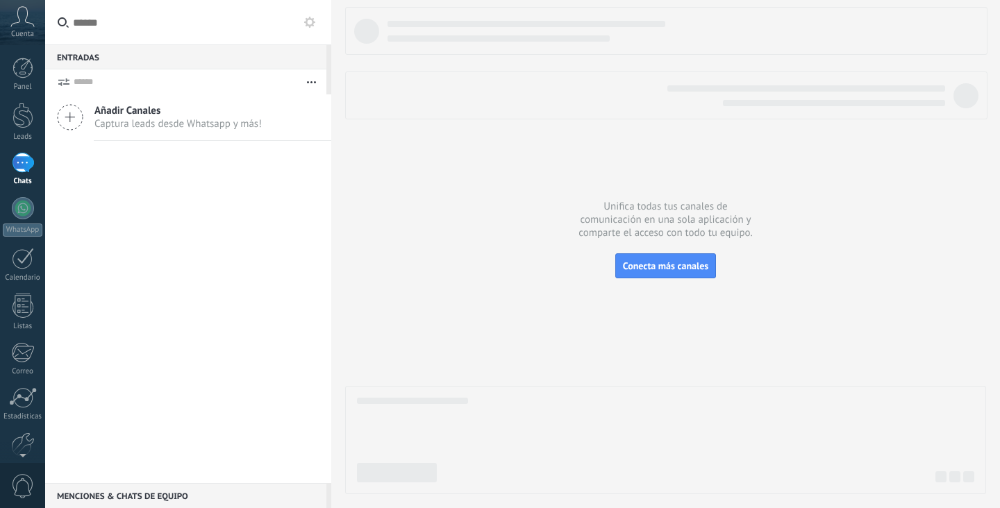
click at [19, 12] on icon at bounding box center [22, 16] width 24 height 21
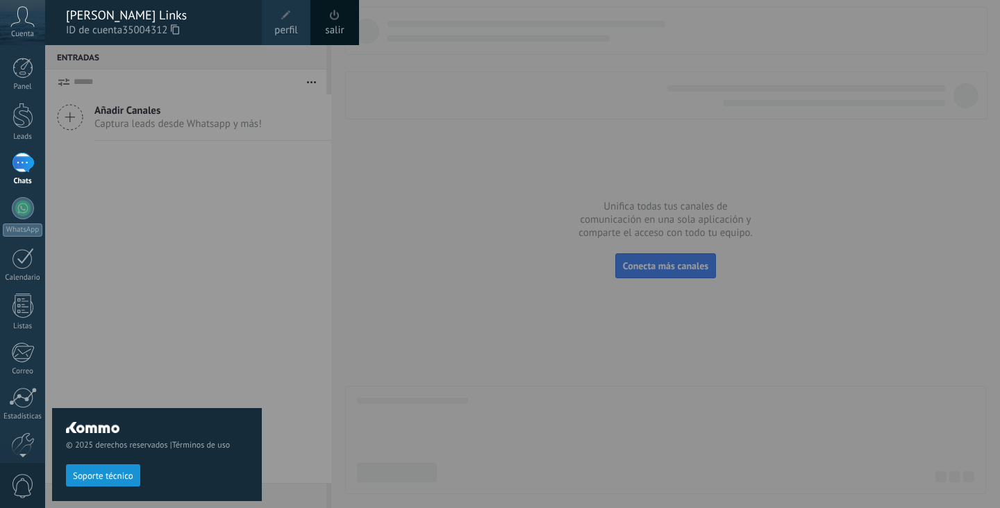
click at [290, 22] on span at bounding box center [286, 15] width 15 height 15
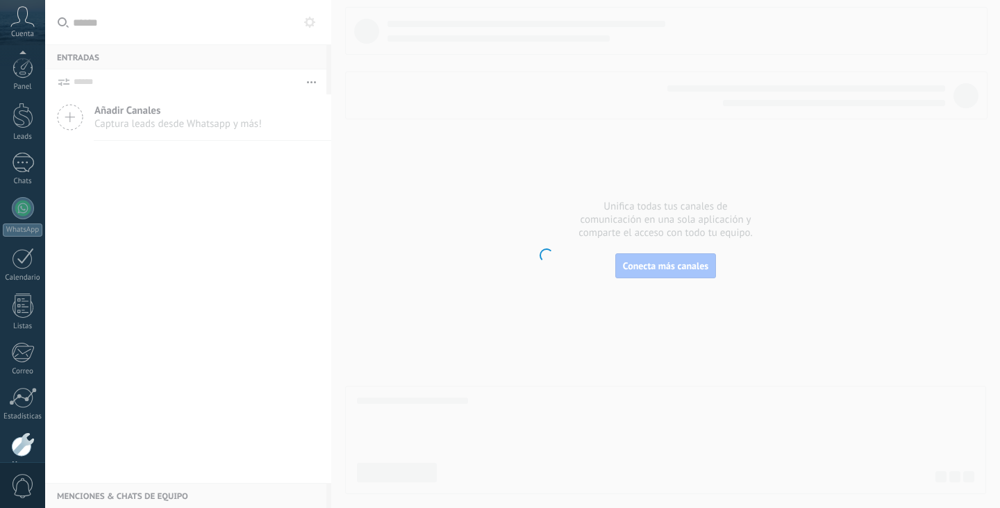
scroll to position [69, 0]
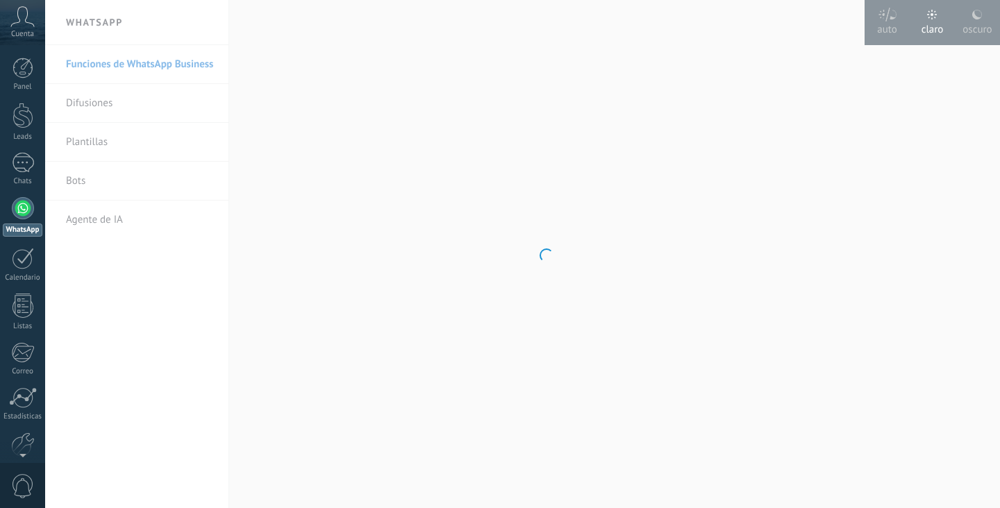
click at [968, 10] on body ".abccls-1,.abccls-2{fill-rule:evenodd}.abccls-2{fill:#fff} .abfcls-1{fill:none}…" at bounding box center [500, 254] width 1000 height 508
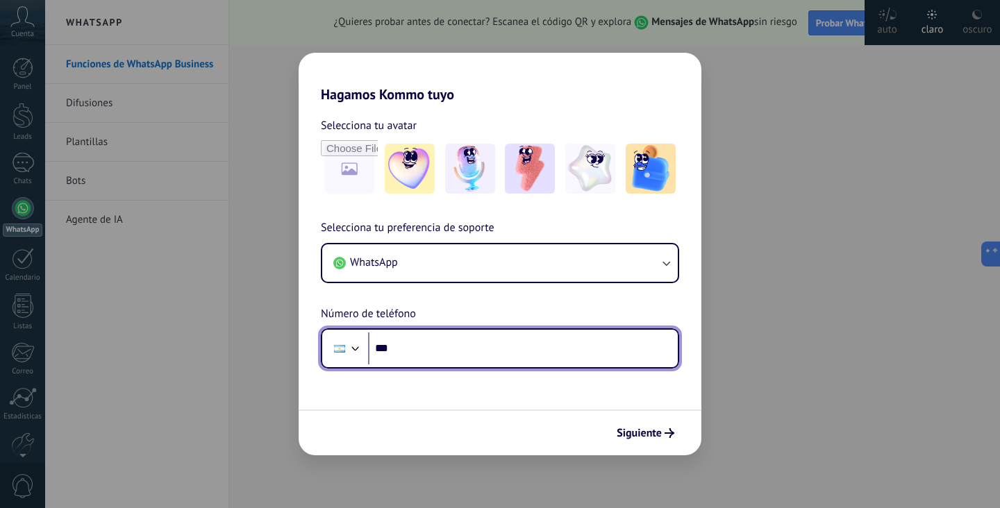
click at [440, 349] on input "***" at bounding box center [523, 349] width 310 height 32
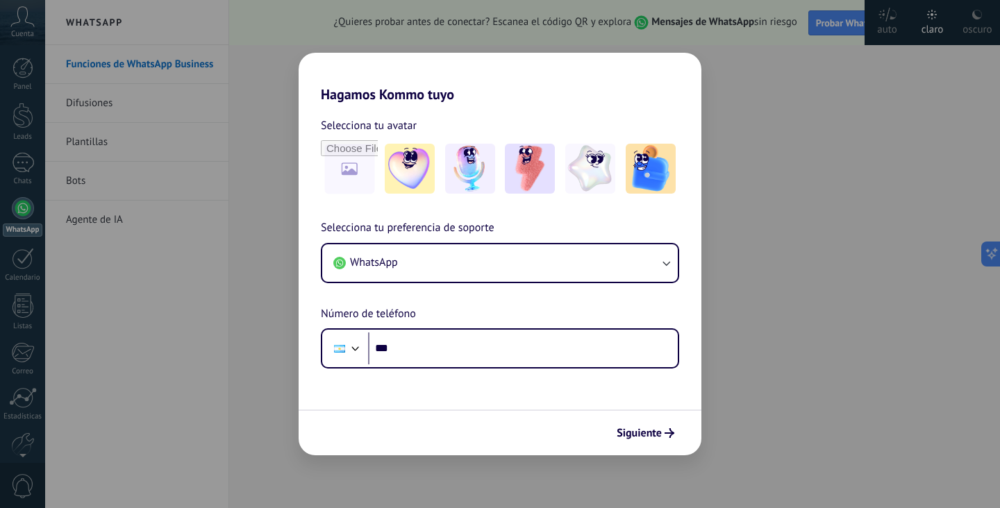
click at [792, 221] on div "Hagamos Kommo tuyo Selecciona tu avatar Selecciona tu preferencia de soporte Wh…" at bounding box center [500, 254] width 1000 height 508
click at [657, 434] on span "Siguiente" at bounding box center [639, 434] width 45 height 10
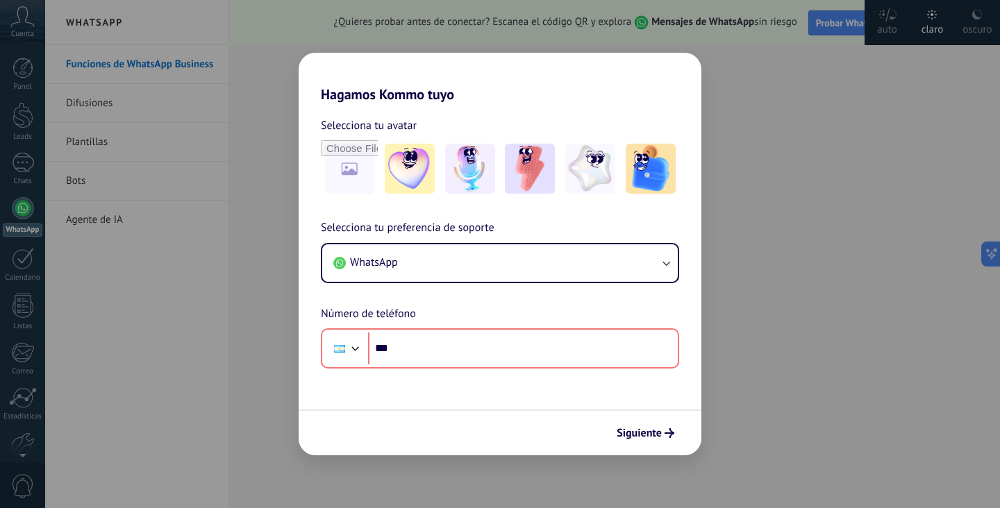
click at [770, 290] on div "Hagamos Kommo tuyo Selecciona tu avatar Selecciona tu preferencia de soporte Wh…" at bounding box center [500, 254] width 1000 height 508
click at [769, 290] on div "Hagamos Kommo tuyo Selecciona tu avatar Selecciona tu preferencia de soporte Wh…" at bounding box center [500, 254] width 1000 height 508
click at [336, 53] on h2 "Hagamos Kommo tuyo" at bounding box center [500, 78] width 403 height 50
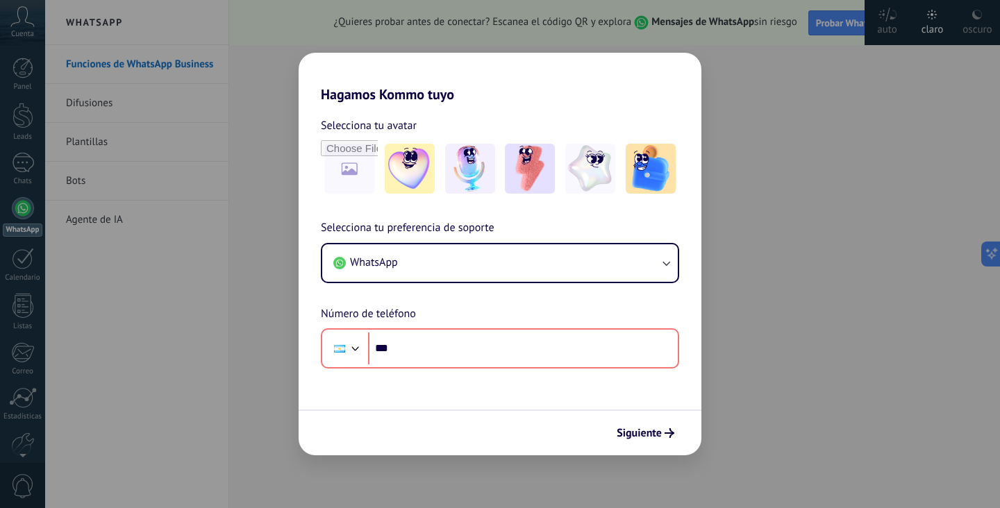
click at [338, 53] on h2 "Hagamos Kommo tuyo" at bounding box center [500, 78] width 403 height 50
click at [770, 242] on div "Hagamos Kommo tuyo Selecciona tu avatar Selecciona tu preferencia de soporte Wh…" at bounding box center [500, 254] width 1000 height 508
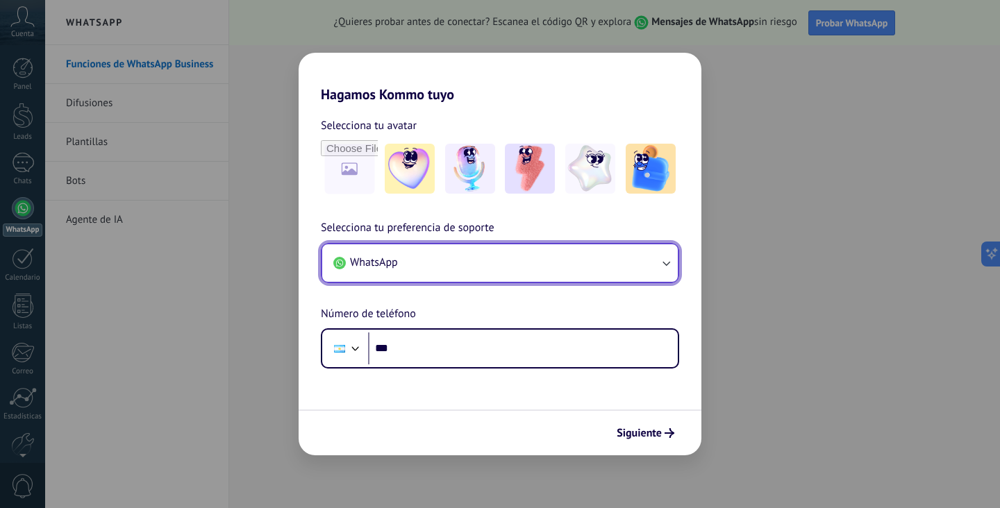
click at [422, 262] on button "WhatsApp" at bounding box center [500, 263] width 356 height 38
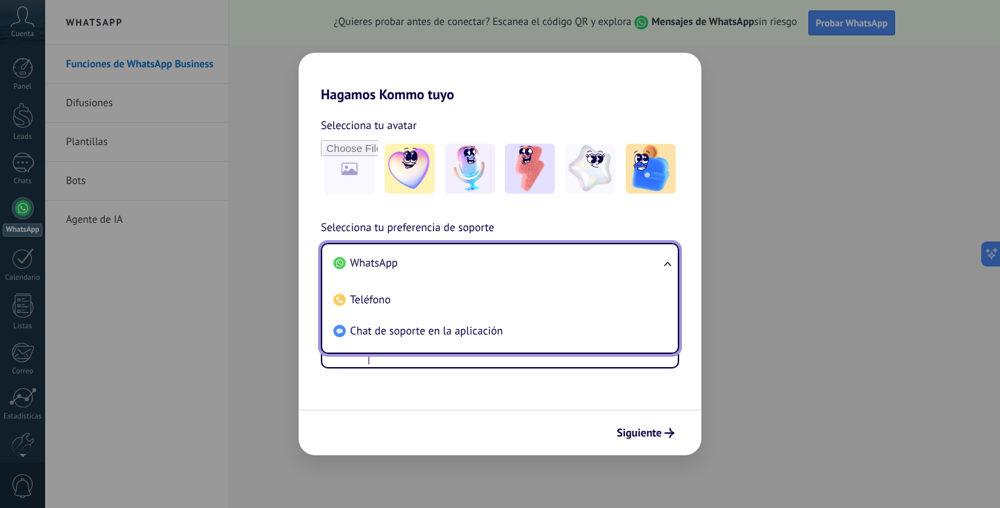
click at [420, 272] on li "WhatsApp" at bounding box center [497, 263] width 339 height 31
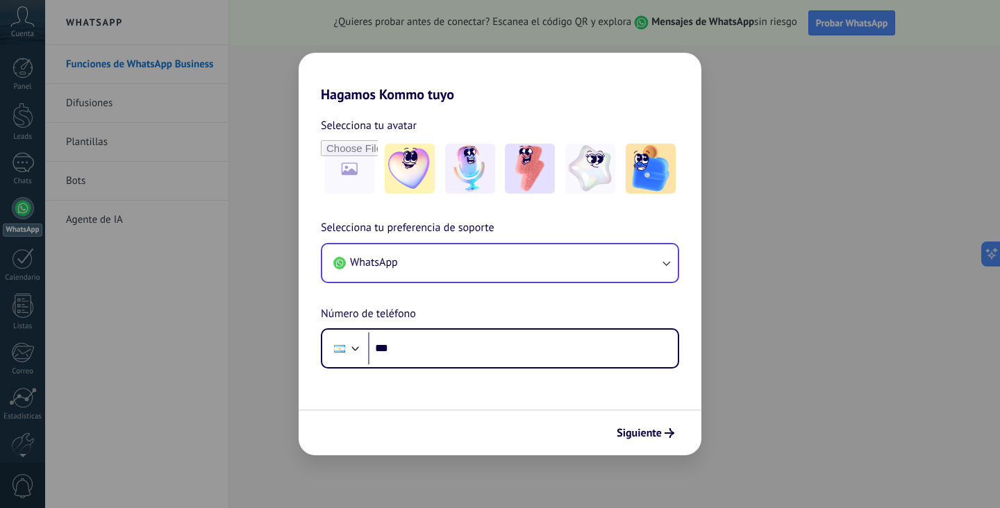
click at [416, 233] on span "Selecciona tu preferencia de soporte" at bounding box center [408, 228] width 174 height 18
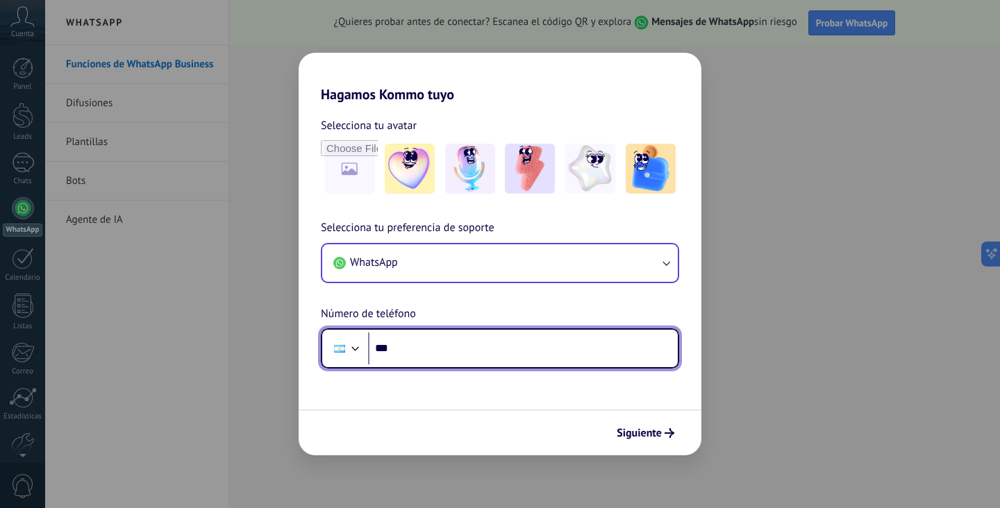
click at [349, 349] on div at bounding box center [355, 347] width 17 height 17
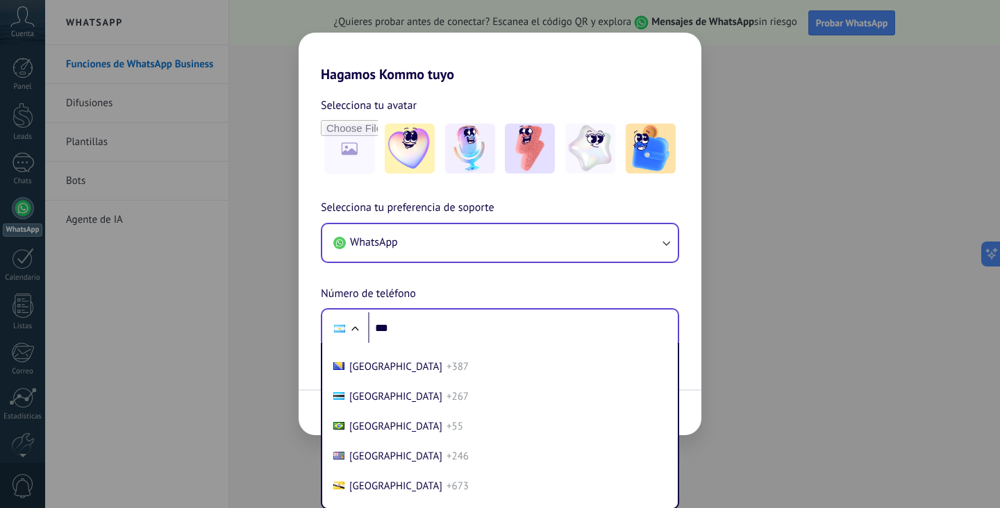
scroll to position [5279, 0]
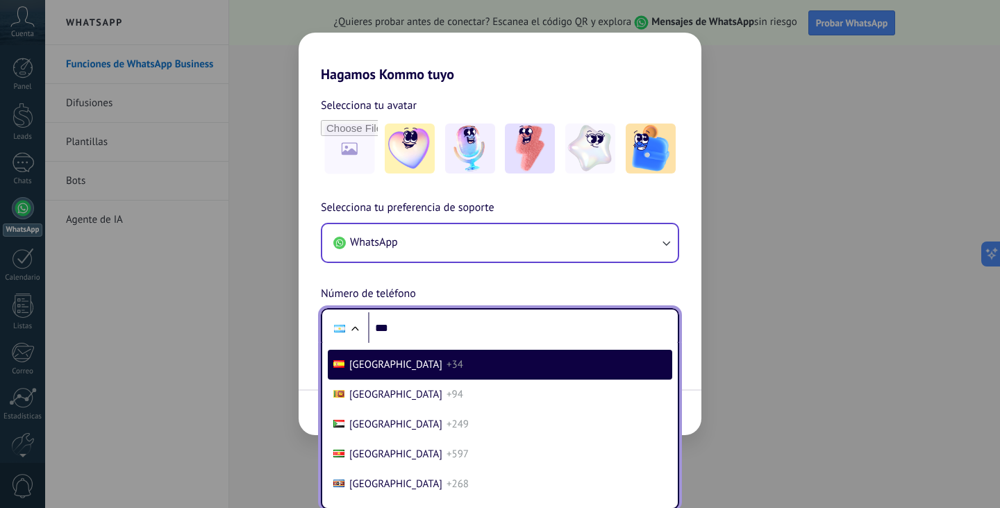
click at [447, 372] on span "+34" at bounding box center [455, 364] width 17 height 13
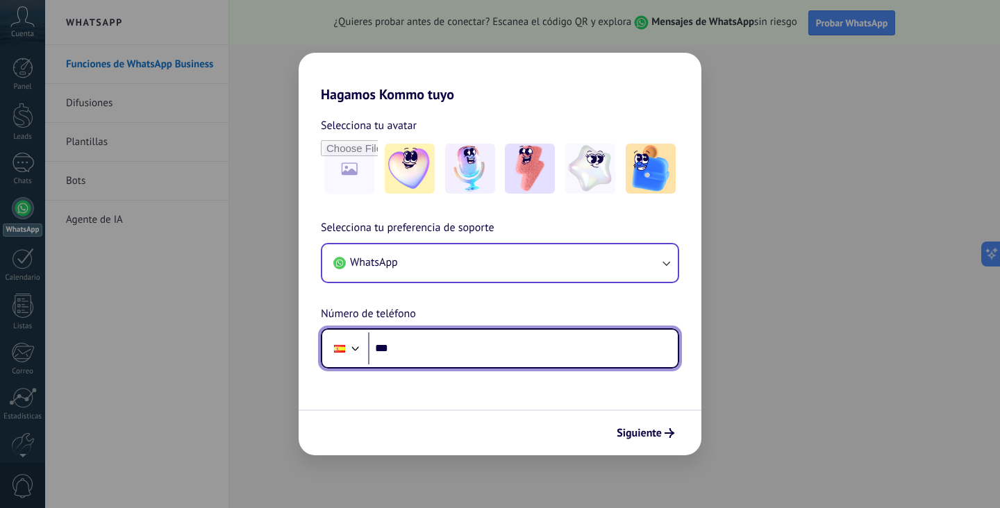
scroll to position [0, 0]
click at [429, 360] on input "***" at bounding box center [523, 349] width 310 height 32
type input "**********"
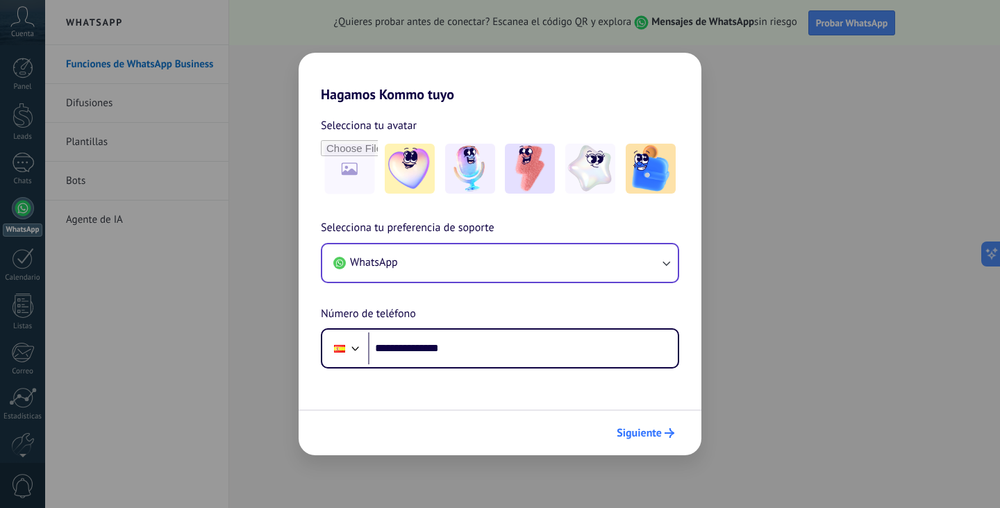
click at [658, 426] on button "Siguiente" at bounding box center [646, 434] width 70 height 24
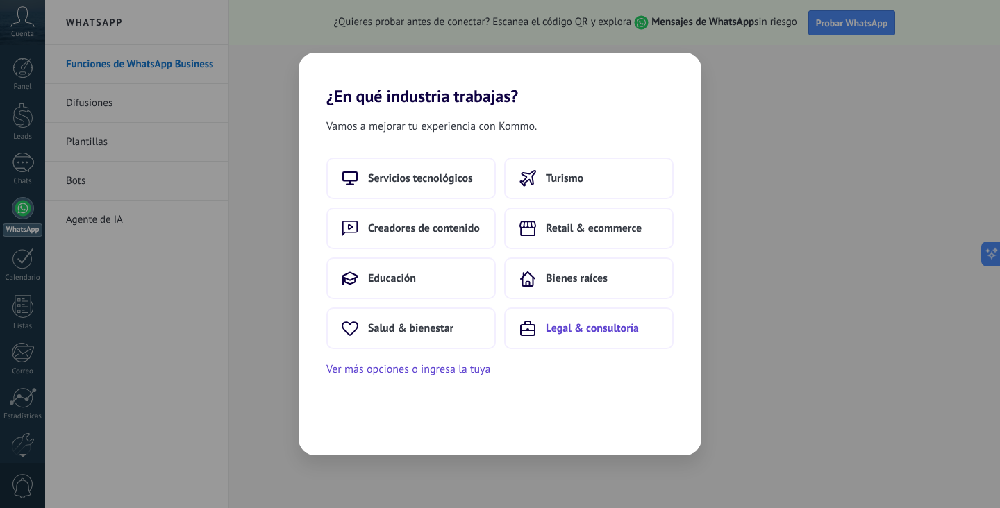
click at [590, 327] on span "Legal & consultoría" at bounding box center [592, 329] width 93 height 14
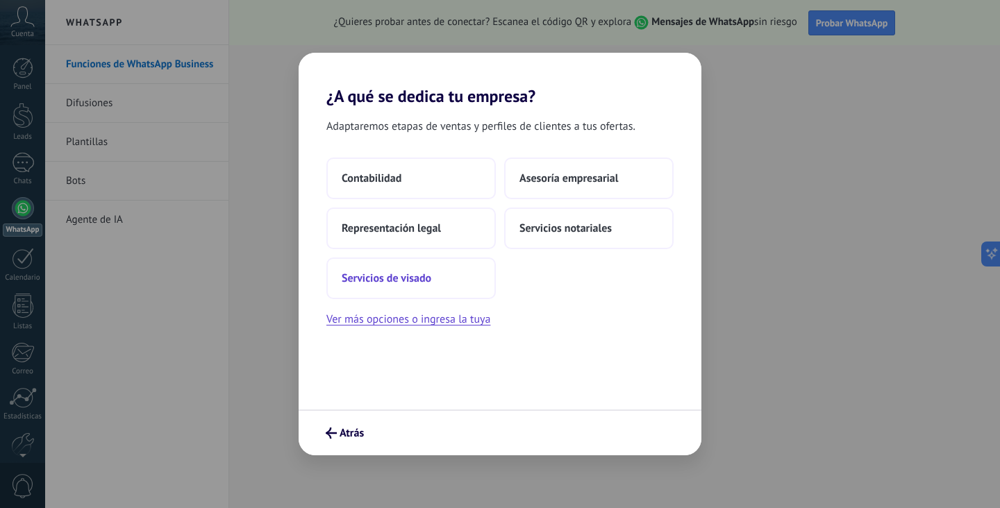
click at [435, 279] on button "Servicios de visado" at bounding box center [410, 279] width 169 height 42
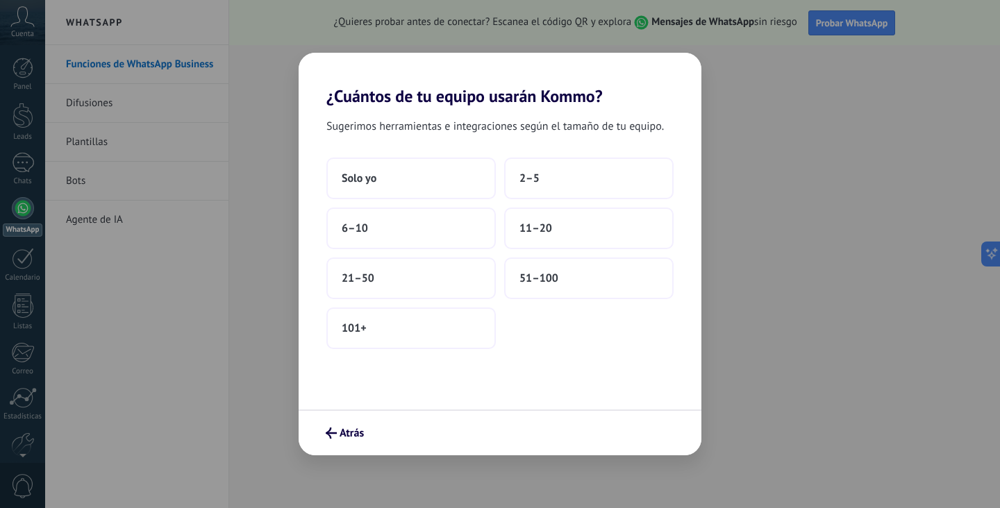
click at [533, 355] on div "Sugerimos herramientas e integraciones según el tamaño de tu equipo. Solo yo 2–…" at bounding box center [500, 258] width 403 height 304
click at [439, 175] on button "Solo yo" at bounding box center [410, 179] width 169 height 42
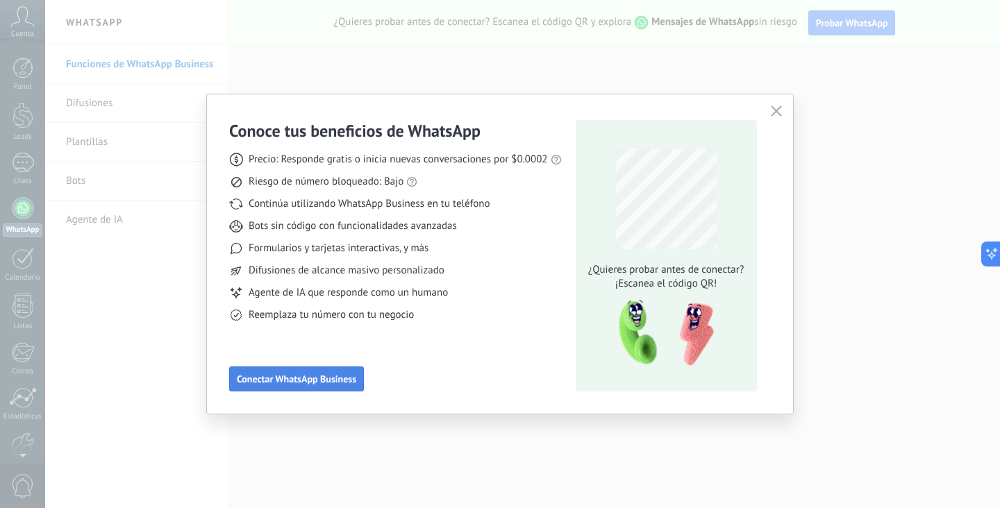
click at [323, 370] on button "Conectar WhatsApp Business" at bounding box center [296, 379] width 135 height 25
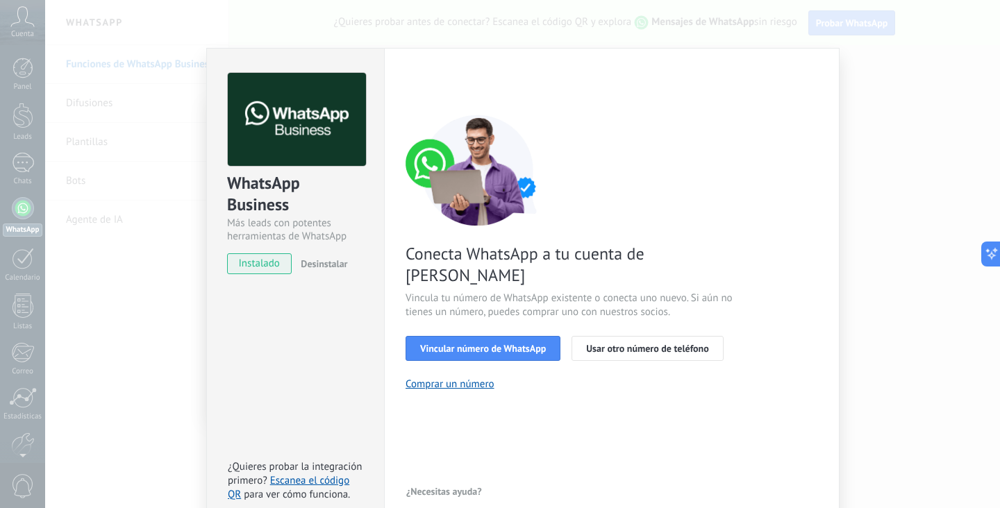
scroll to position [19, 0]
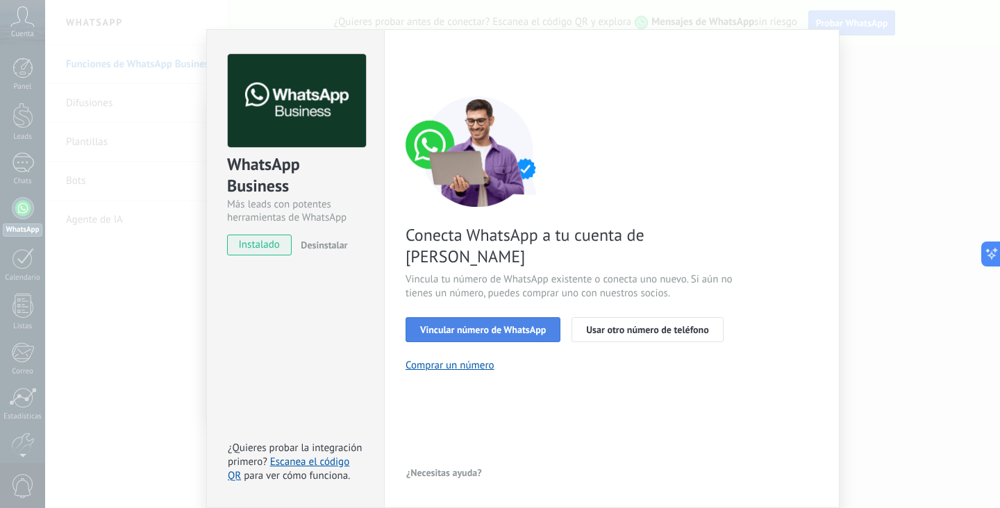
click at [502, 325] on span "Vincular número de WhatsApp" at bounding box center [483, 330] width 126 height 10
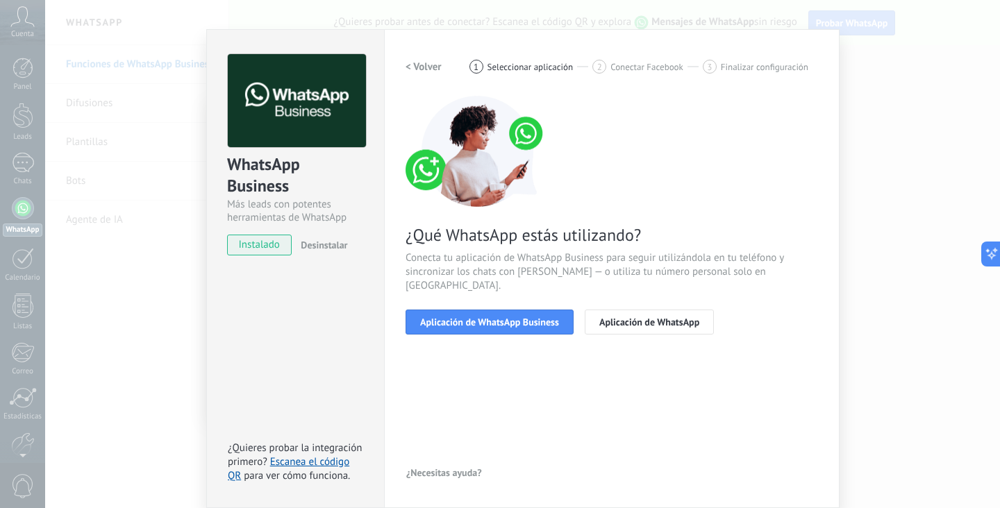
click at [502, 317] on span "Aplicación de WhatsApp Business" at bounding box center [489, 322] width 139 height 10
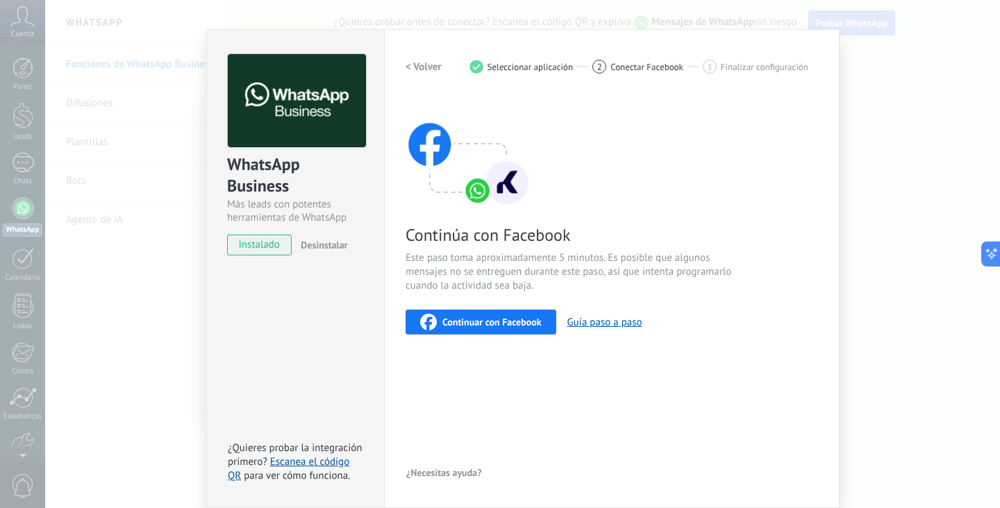
click at [491, 320] on span "Continuar con Facebook" at bounding box center [491, 322] width 99 height 10
click at [868, 317] on div "WhatsApp Business Más leads con potentes herramientas de WhatsApp instalado Des…" at bounding box center [522, 254] width 955 height 508
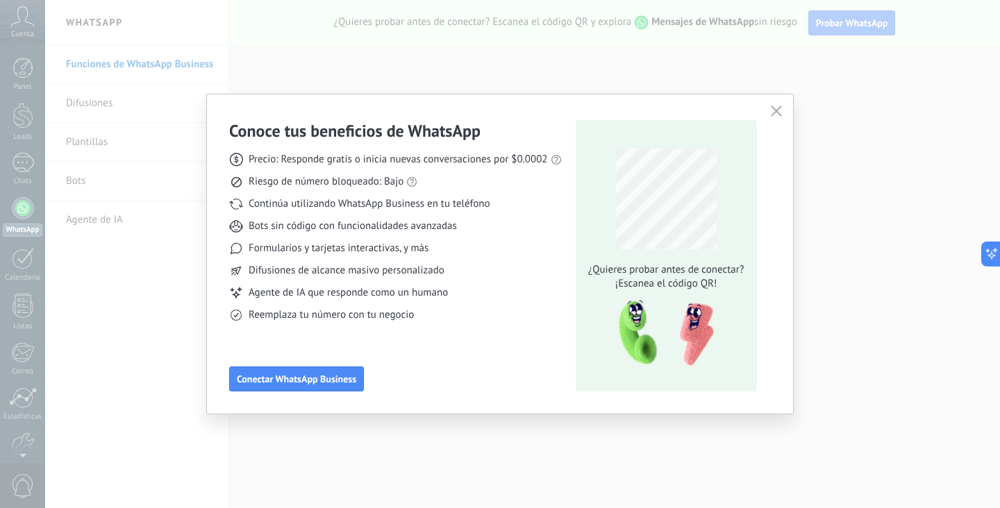
scroll to position [0, 0]
click at [778, 110] on icon "button" at bounding box center [776, 111] width 11 height 11
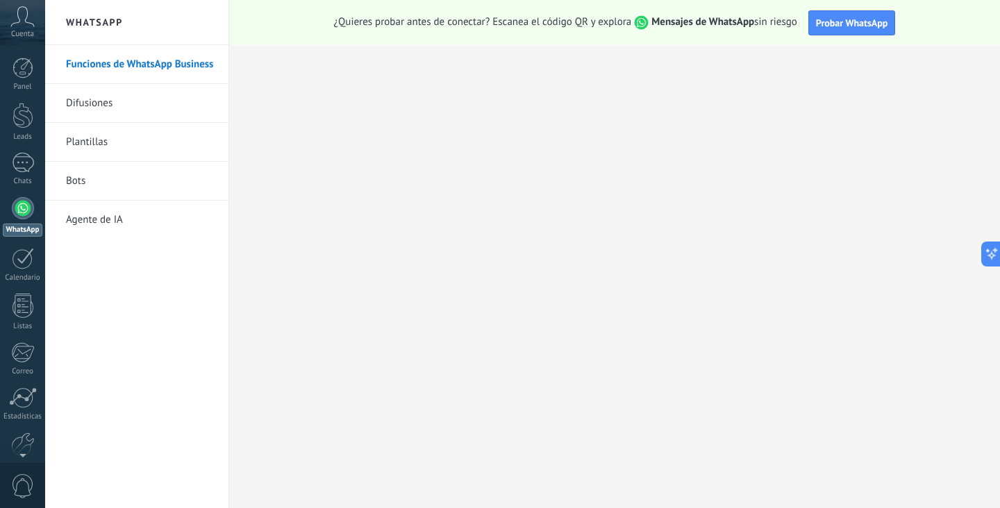
scroll to position [69, 0]
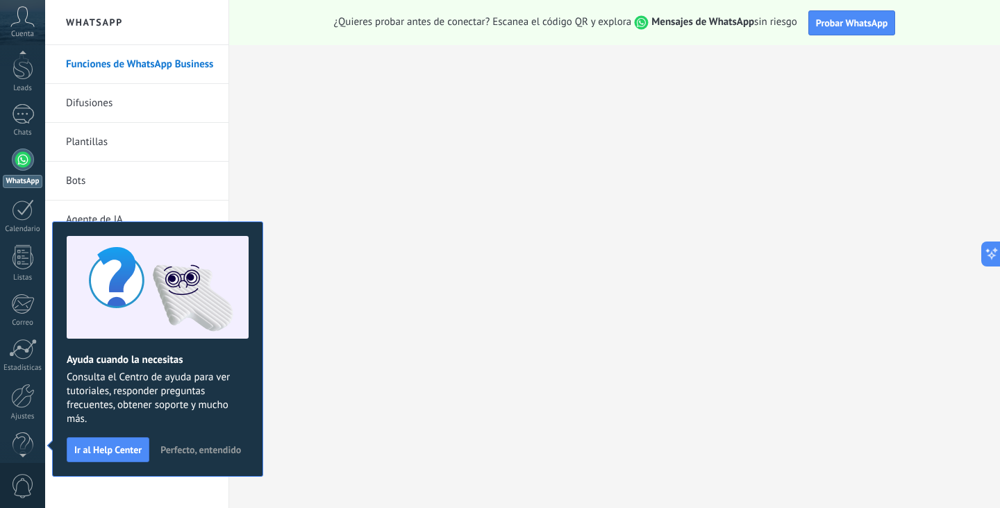
click at [24, 27] on div "Cuenta" at bounding box center [22, 22] width 45 height 45
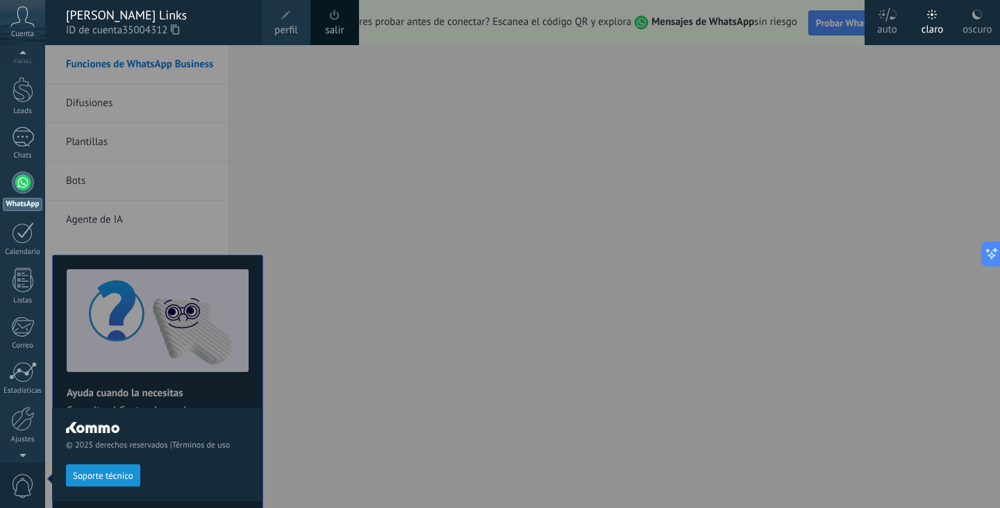
scroll to position [0, 0]
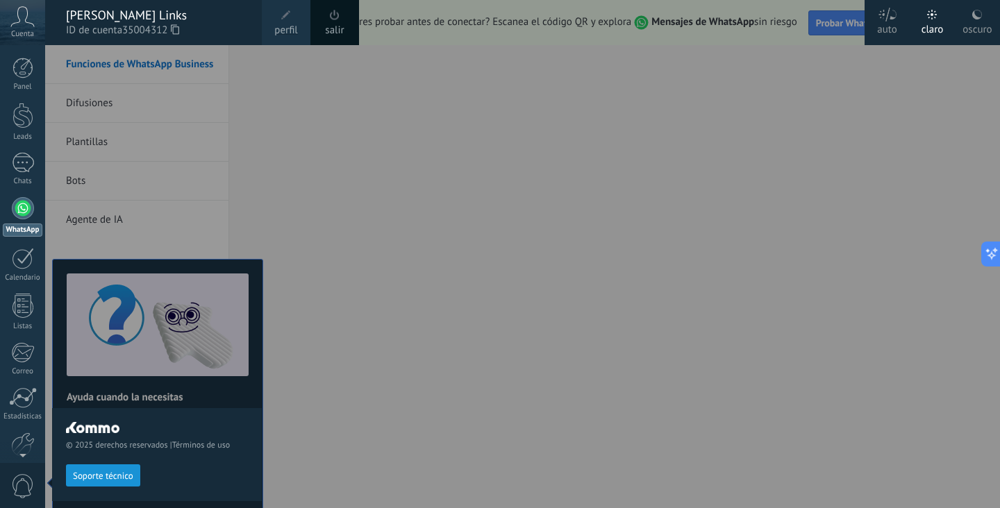
click at [21, 55] on div "Panel Leads Chats WhatsApp Clientes" at bounding box center [45, 254] width 90 height 418
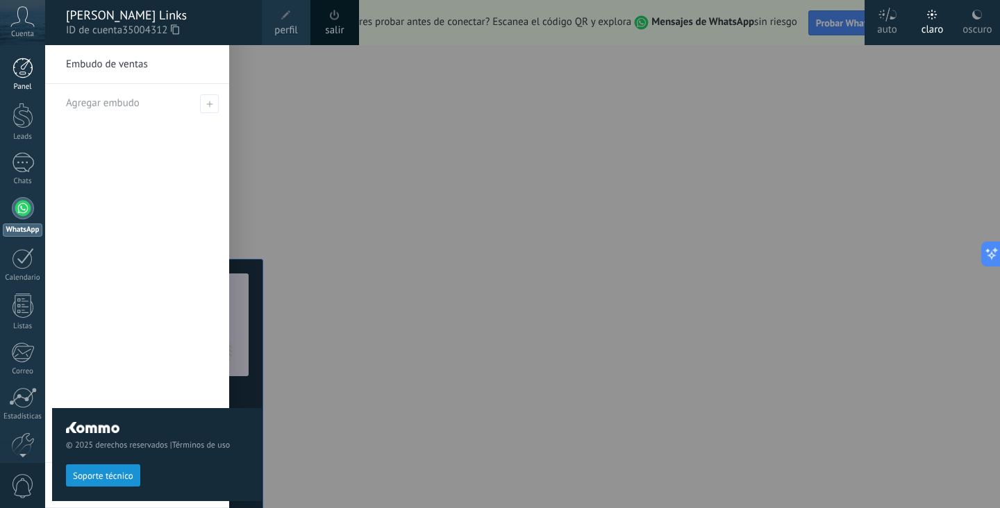
click at [30, 77] on div at bounding box center [23, 68] width 21 height 21
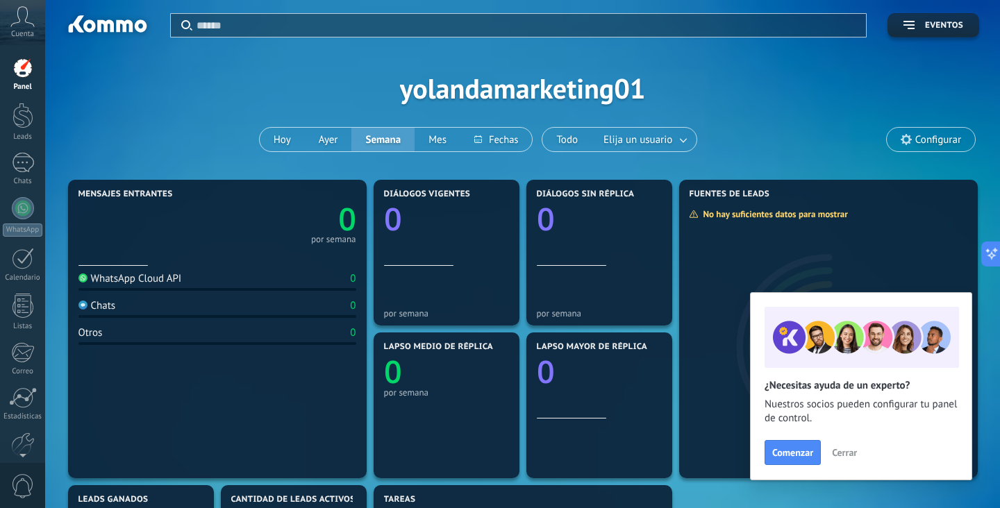
click at [845, 448] on span "Cerrar" at bounding box center [844, 453] width 25 height 10
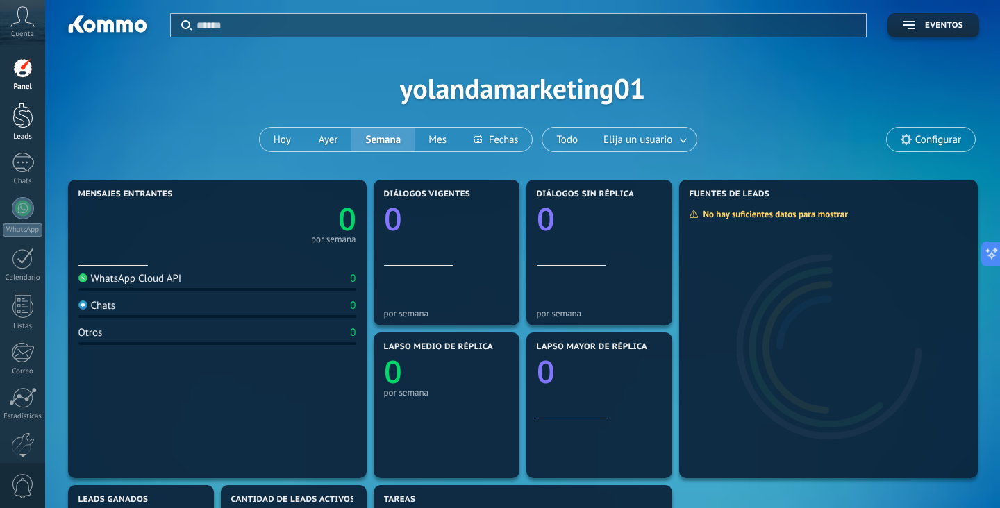
click at [29, 128] on link "Leads" at bounding box center [22, 122] width 45 height 39
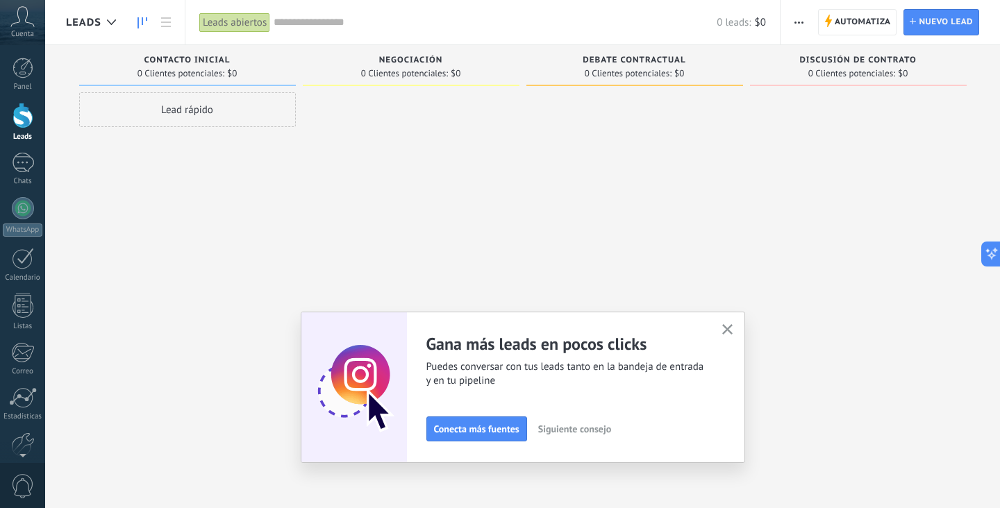
click at [727, 331] on icon "button" at bounding box center [727, 329] width 10 height 10
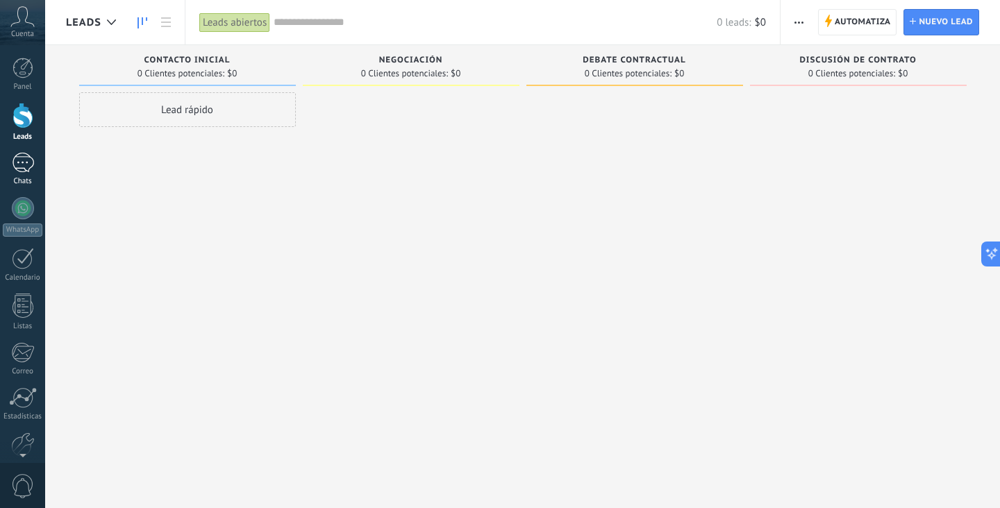
click at [21, 167] on div at bounding box center [23, 163] width 22 height 20
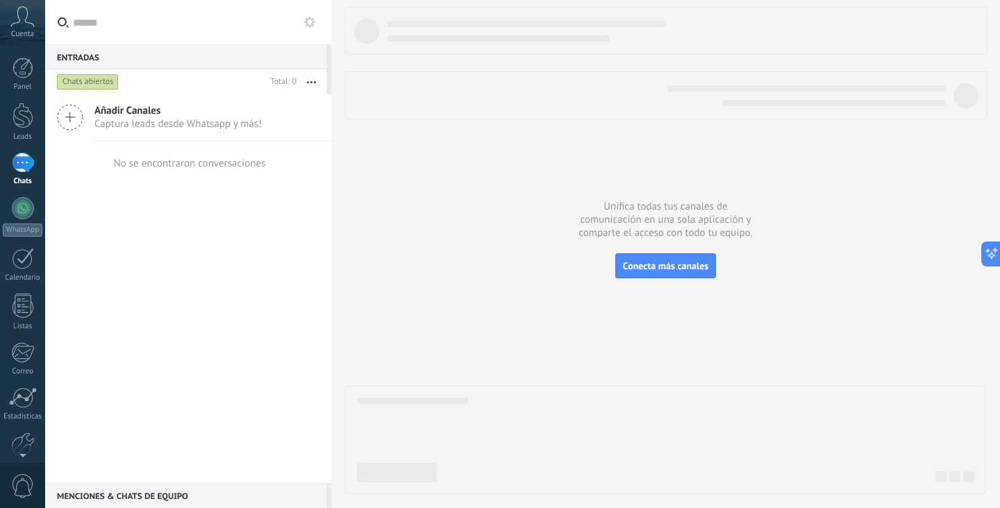
click at [113, 124] on span "Captura leads desde Whatsapp y más!" at bounding box center [177, 123] width 167 height 13
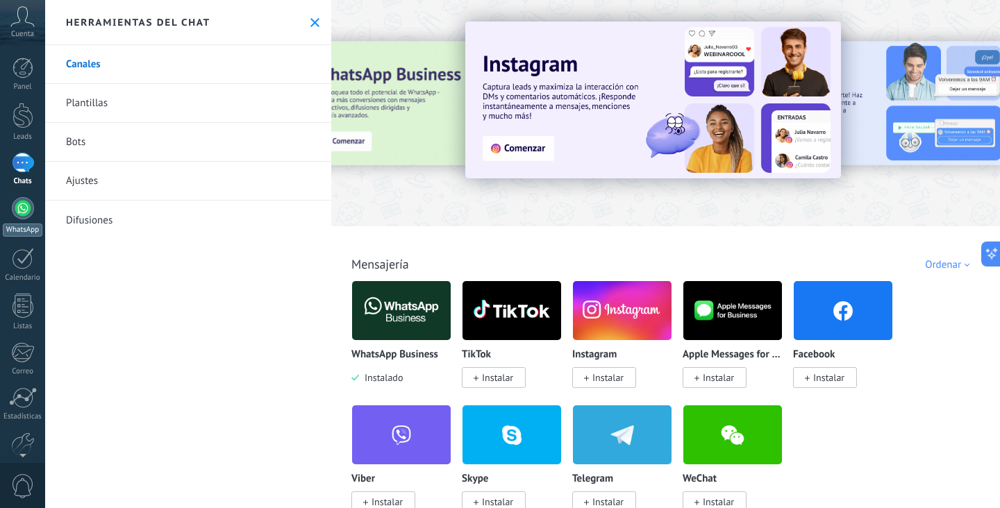
click at [25, 208] on div at bounding box center [23, 208] width 22 height 22
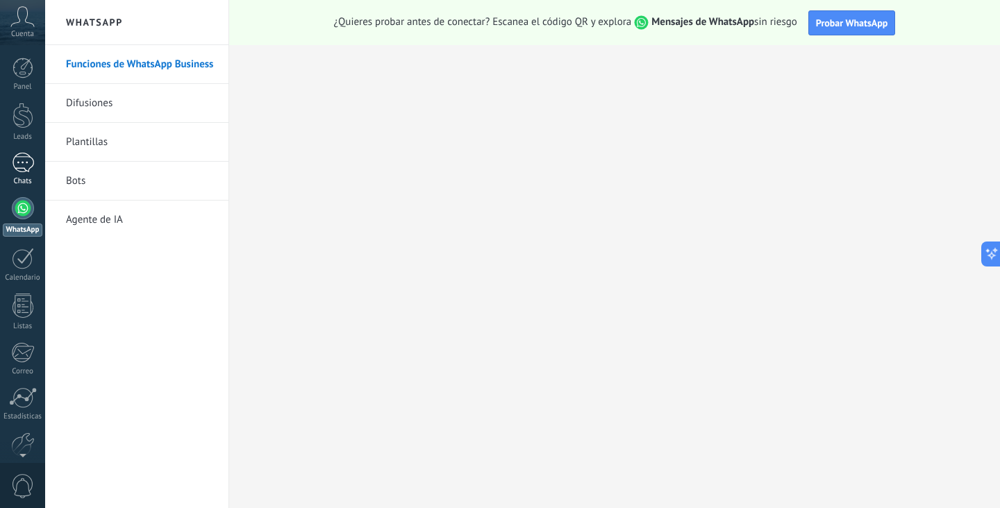
click at [17, 163] on div at bounding box center [23, 163] width 22 height 20
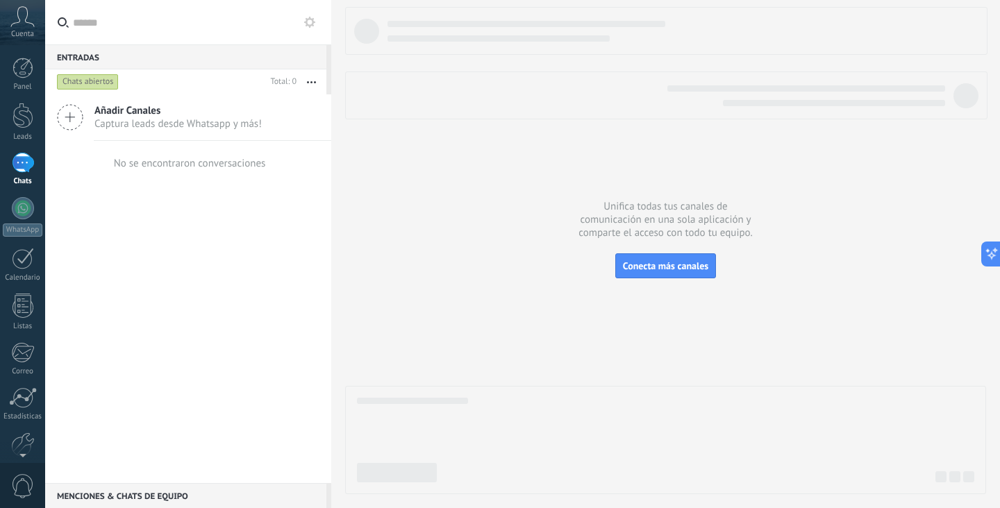
click at [138, 118] on span "Captura leads desde Whatsapp y más!" at bounding box center [177, 123] width 167 height 13
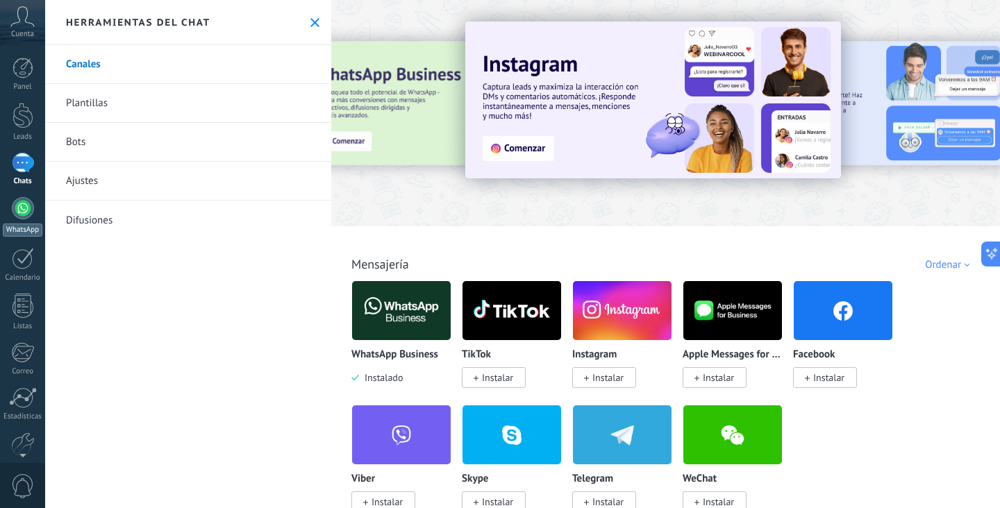
click at [28, 206] on div at bounding box center [23, 208] width 22 height 22
